Goal: Task Accomplishment & Management: Manage account settings

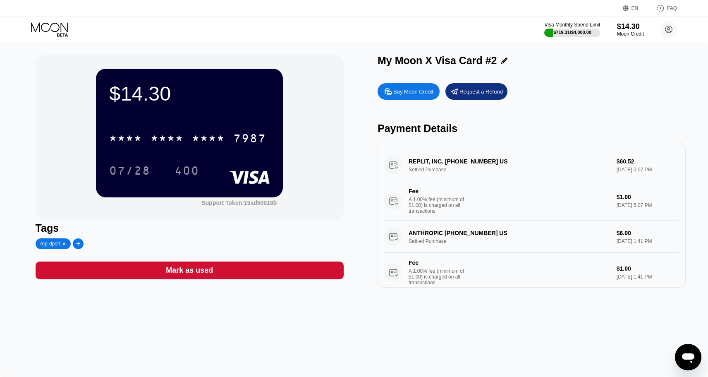
click at [70, 30] on div at bounding box center [56, 29] width 51 height 14
click at [61, 30] on icon at bounding box center [50, 29] width 38 height 14
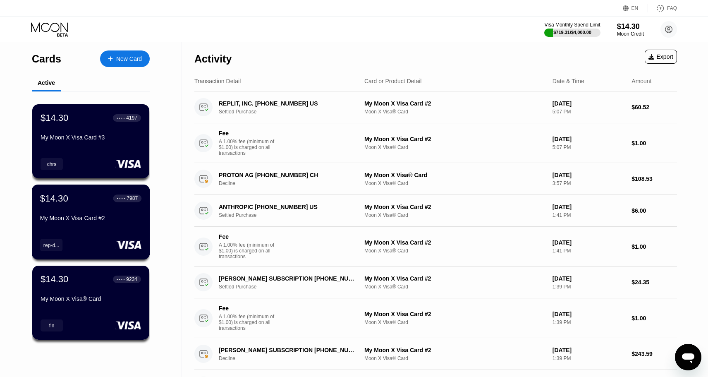
click at [72, 232] on div "$14.30 ● ● ● ● 7987 My Moon X Visa Card #2 rep-d..." at bounding box center [91, 221] width 118 height 75
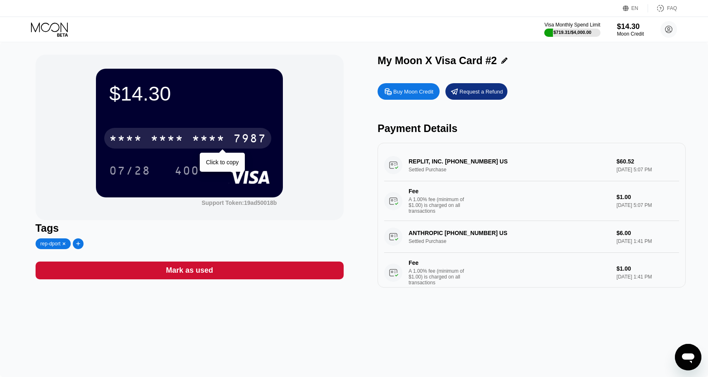
click at [163, 139] on div "* * * *" at bounding box center [166, 139] width 33 height 13
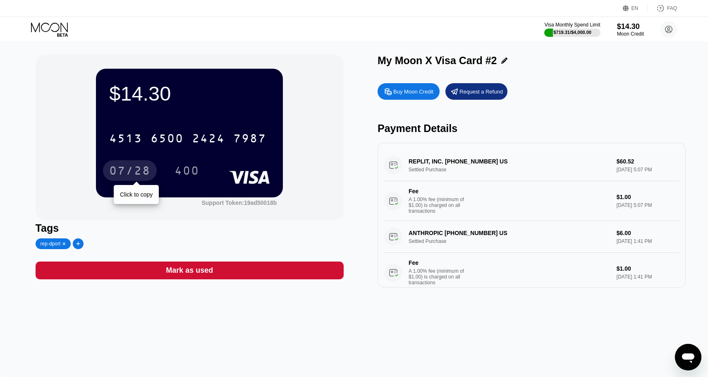
click at [148, 165] on div "07/28" at bounding box center [129, 171] width 41 height 13
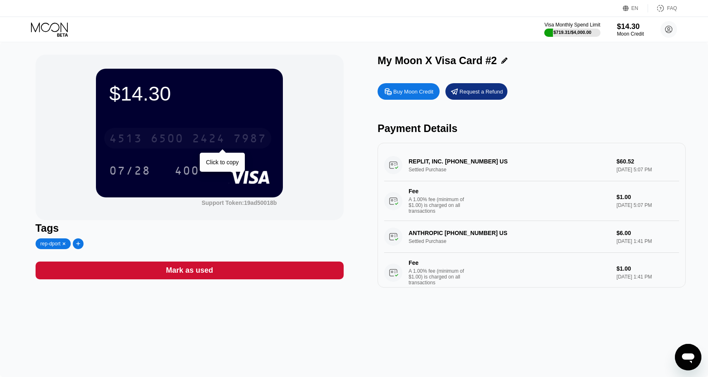
click at [199, 132] on div "[CREDIT_CARD_NUMBER]" at bounding box center [187, 138] width 167 height 21
